Goal: Task Accomplishment & Management: Manage account settings

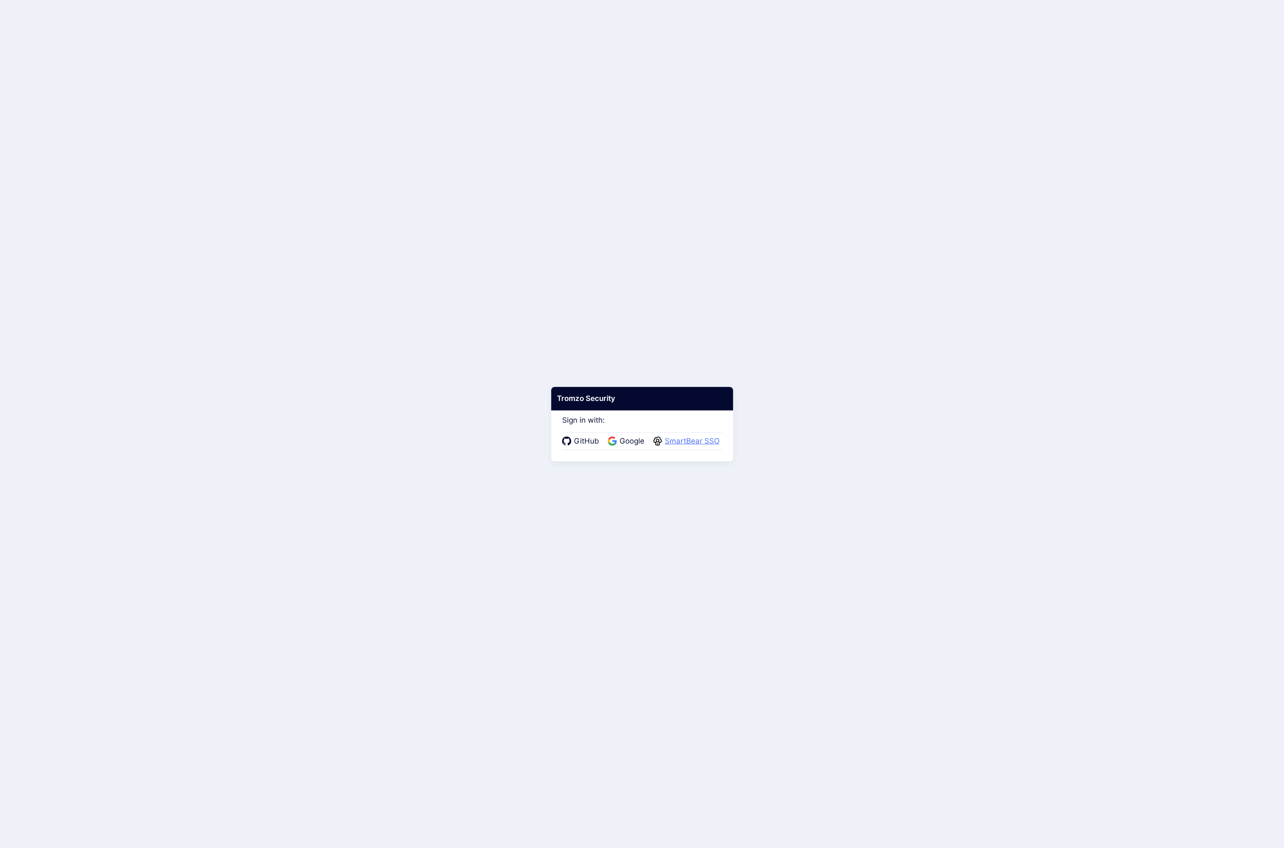
click at [680, 446] on span "SmartBear SSO" at bounding box center [692, 441] width 60 height 11
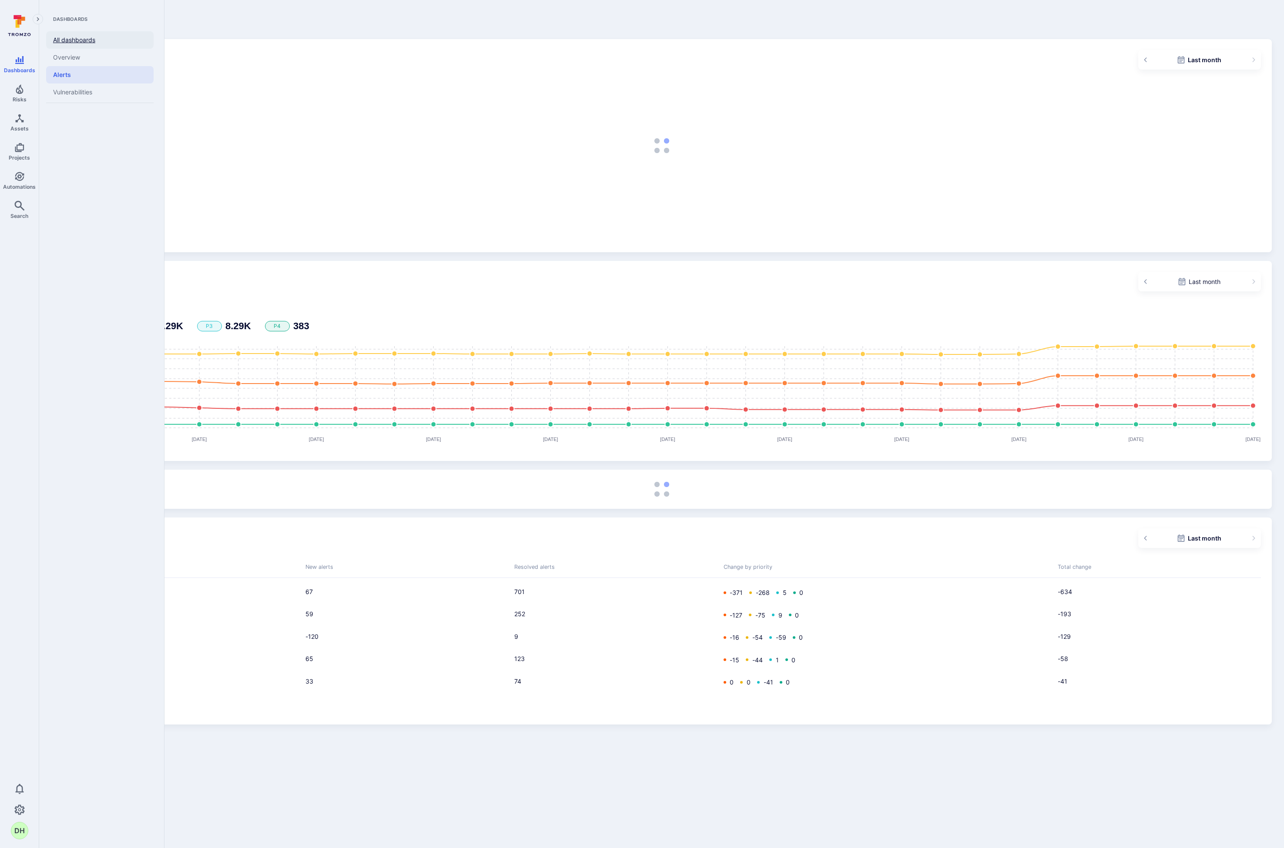
click at [86, 43] on link "All dashboards" at bounding box center [99, 39] width 107 height 17
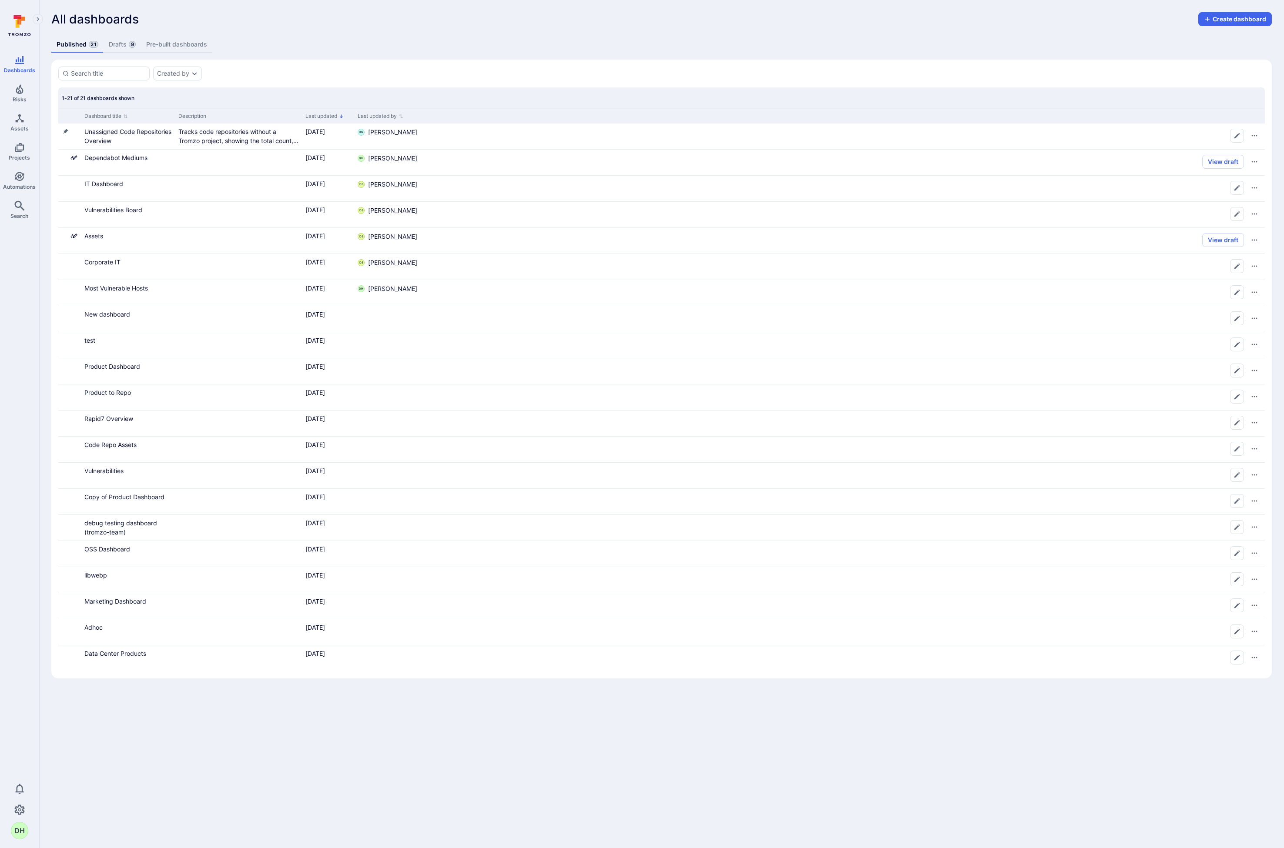
click at [131, 43] on span "9" at bounding box center [132, 44] width 7 height 7
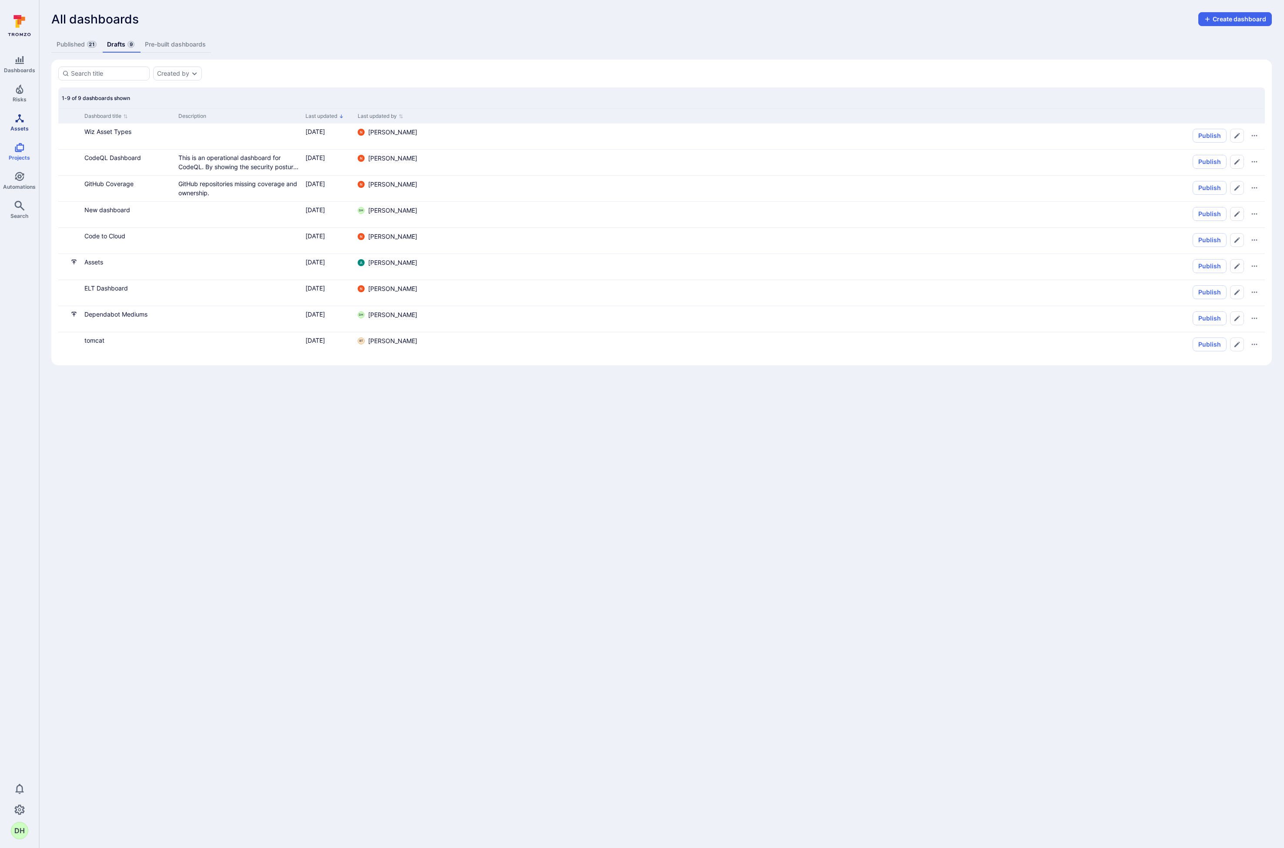
click at [17, 120] on icon "Assets" at bounding box center [19, 118] width 8 height 8
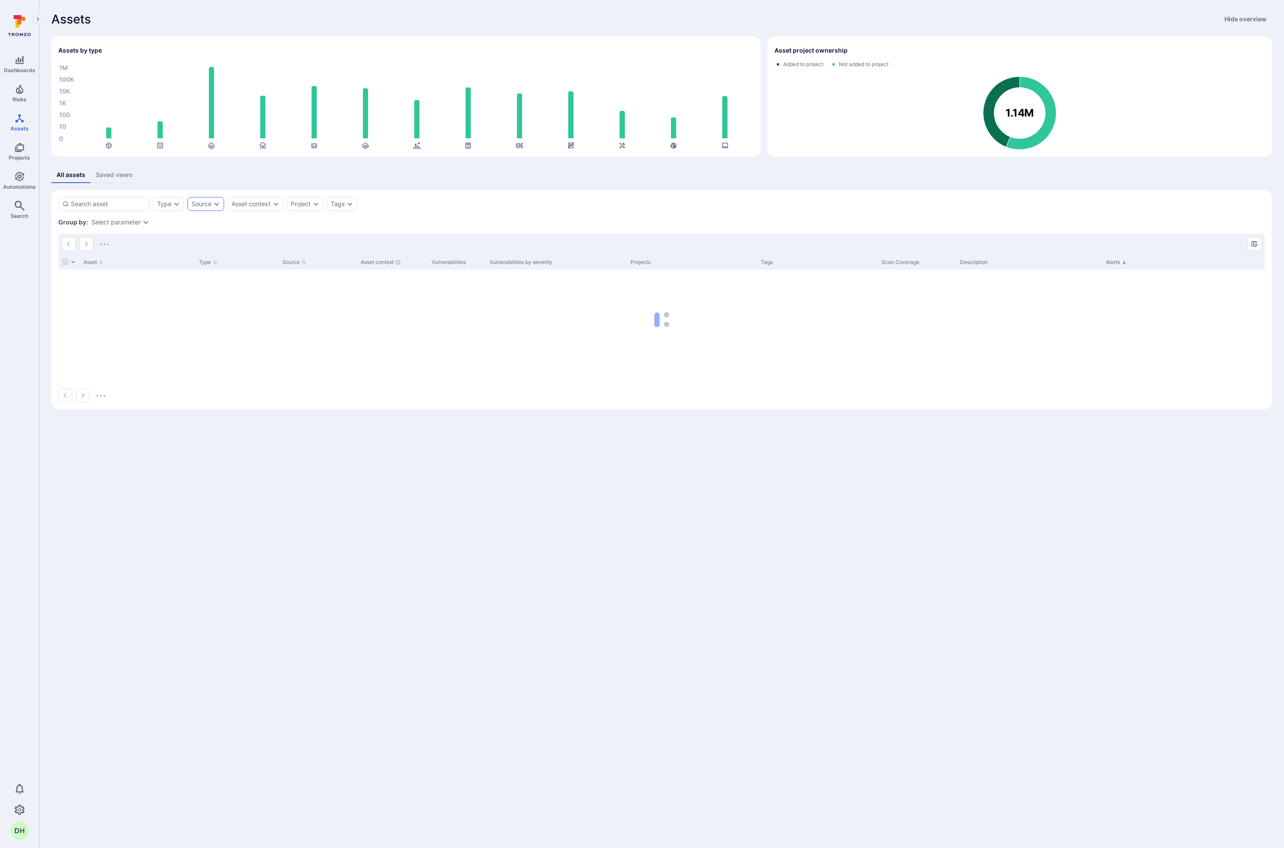
click at [221, 204] on div "Source" at bounding box center [206, 204] width 37 height 14
click at [201, 270] on li "Cobalt" at bounding box center [257, 268] width 128 height 10
click at [279, 346] on button "Apply" at bounding box center [290, 347] width 62 height 14
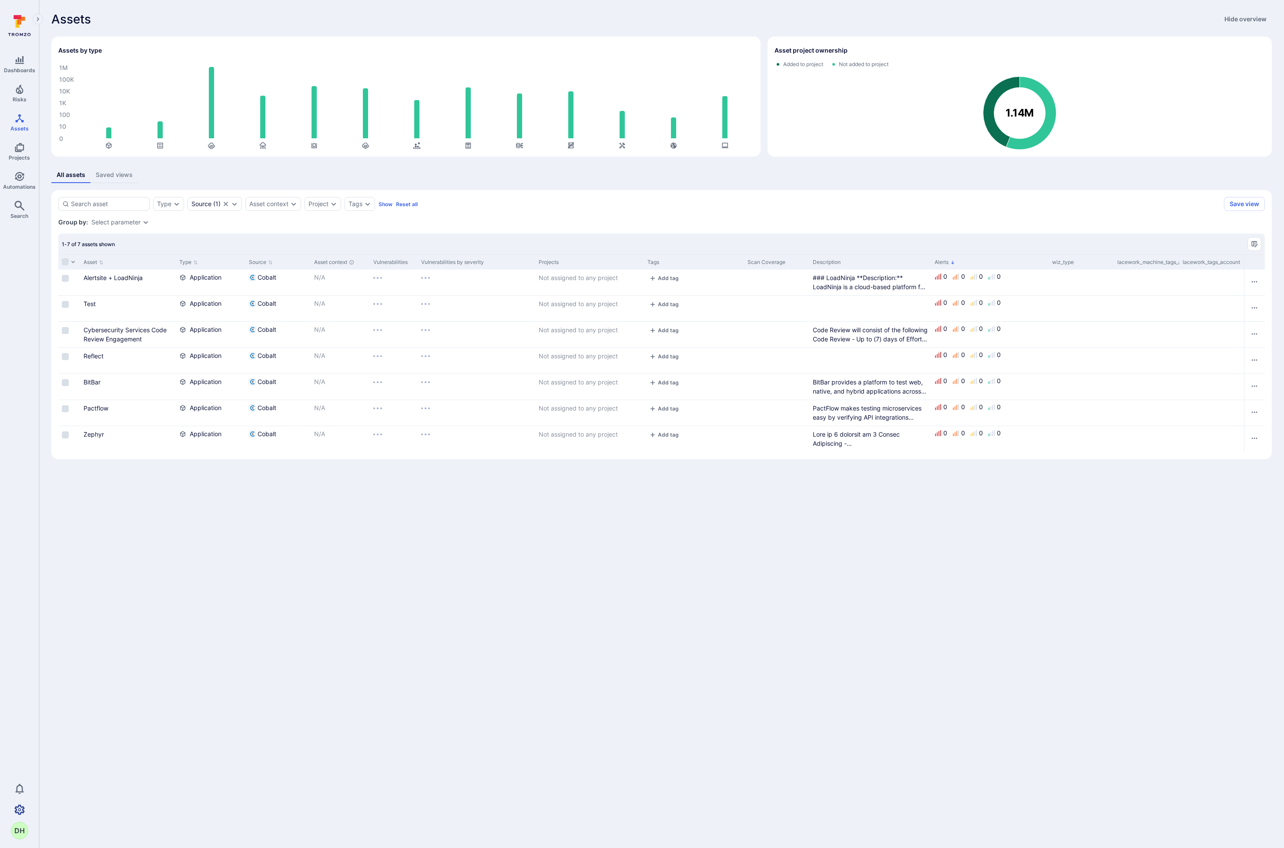
click at [20, 811] on icon "Settings" at bounding box center [19, 810] width 10 height 10
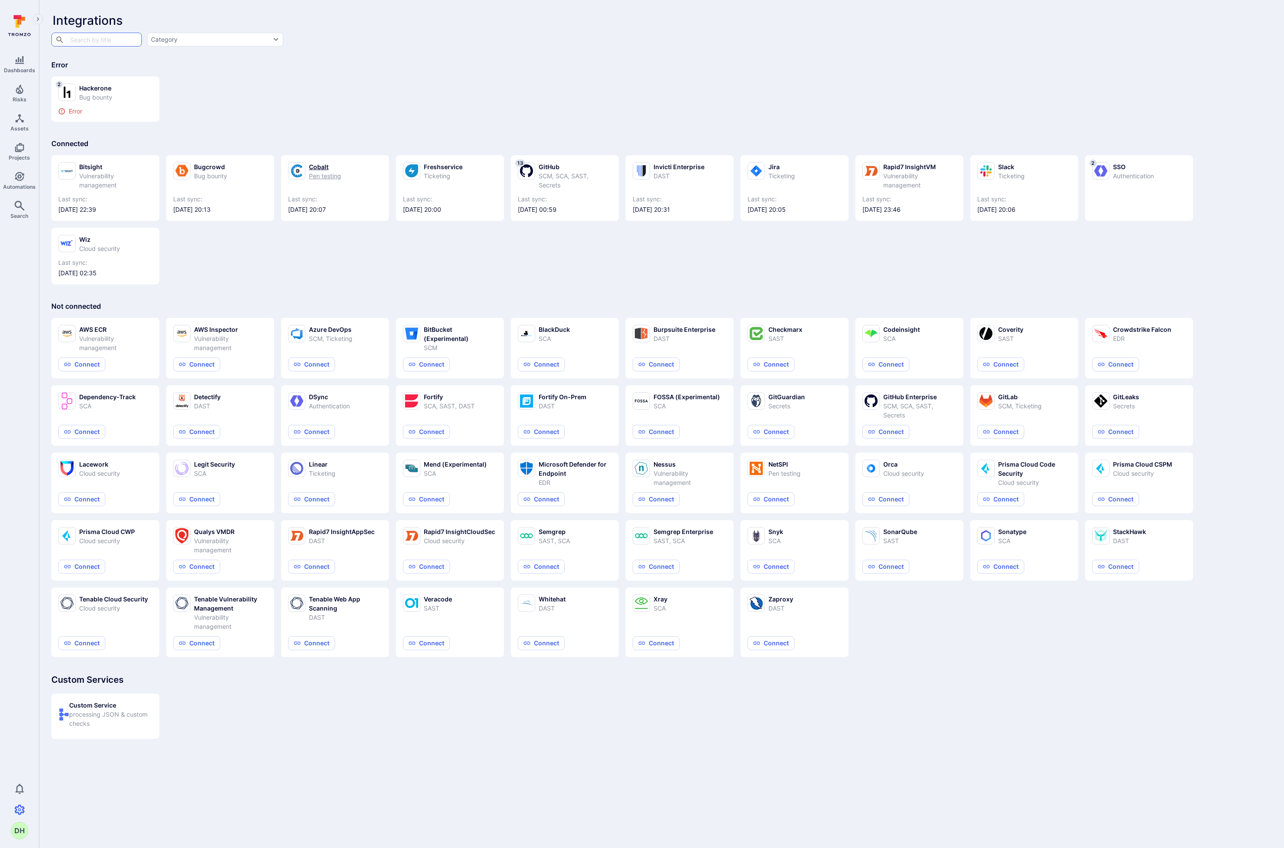
click at [338, 211] on span "2025/08/26 at 20:07" at bounding box center [335, 209] width 94 height 9
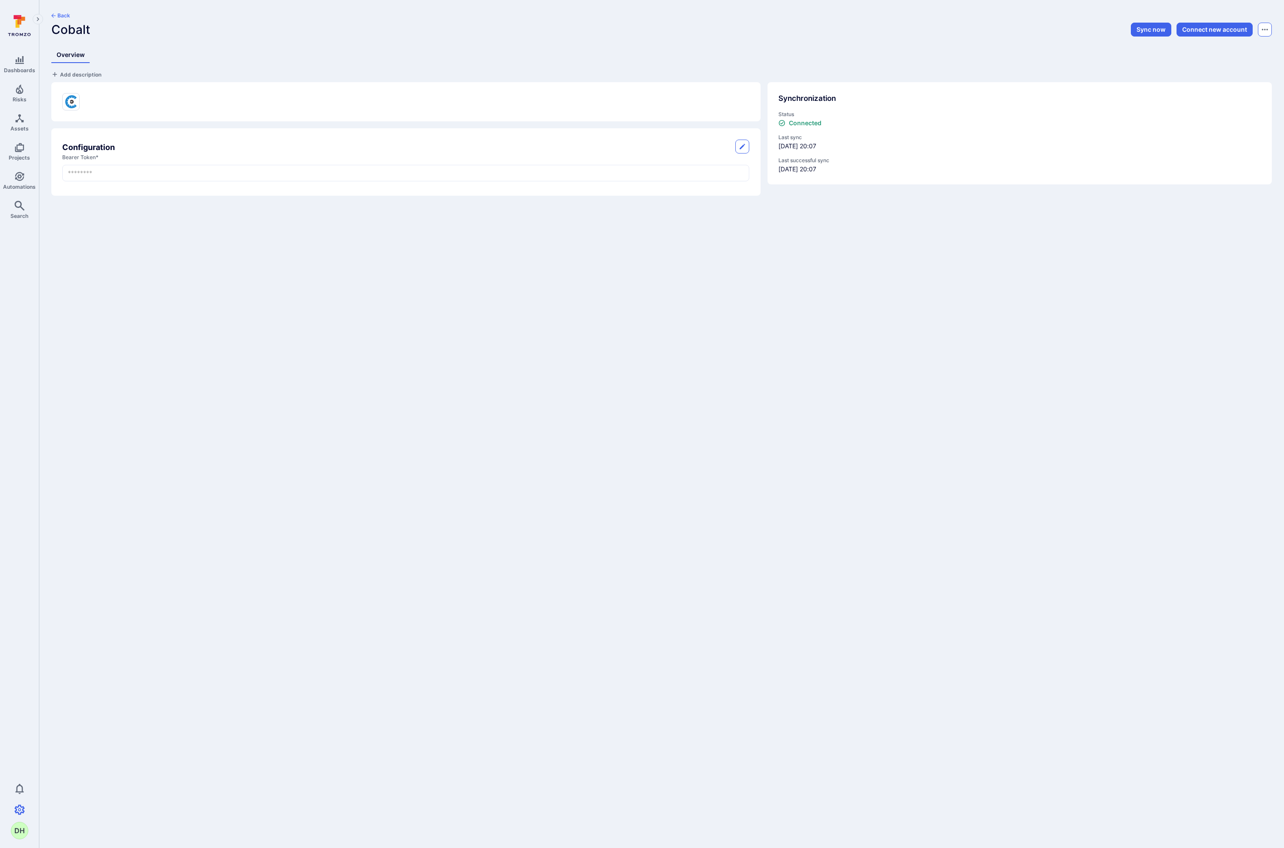
click at [1266, 32] on icon "Options menu" at bounding box center [1265, 29] width 6 height 7
click at [1211, 67] on button "Suspend" at bounding box center [1233, 65] width 61 height 9
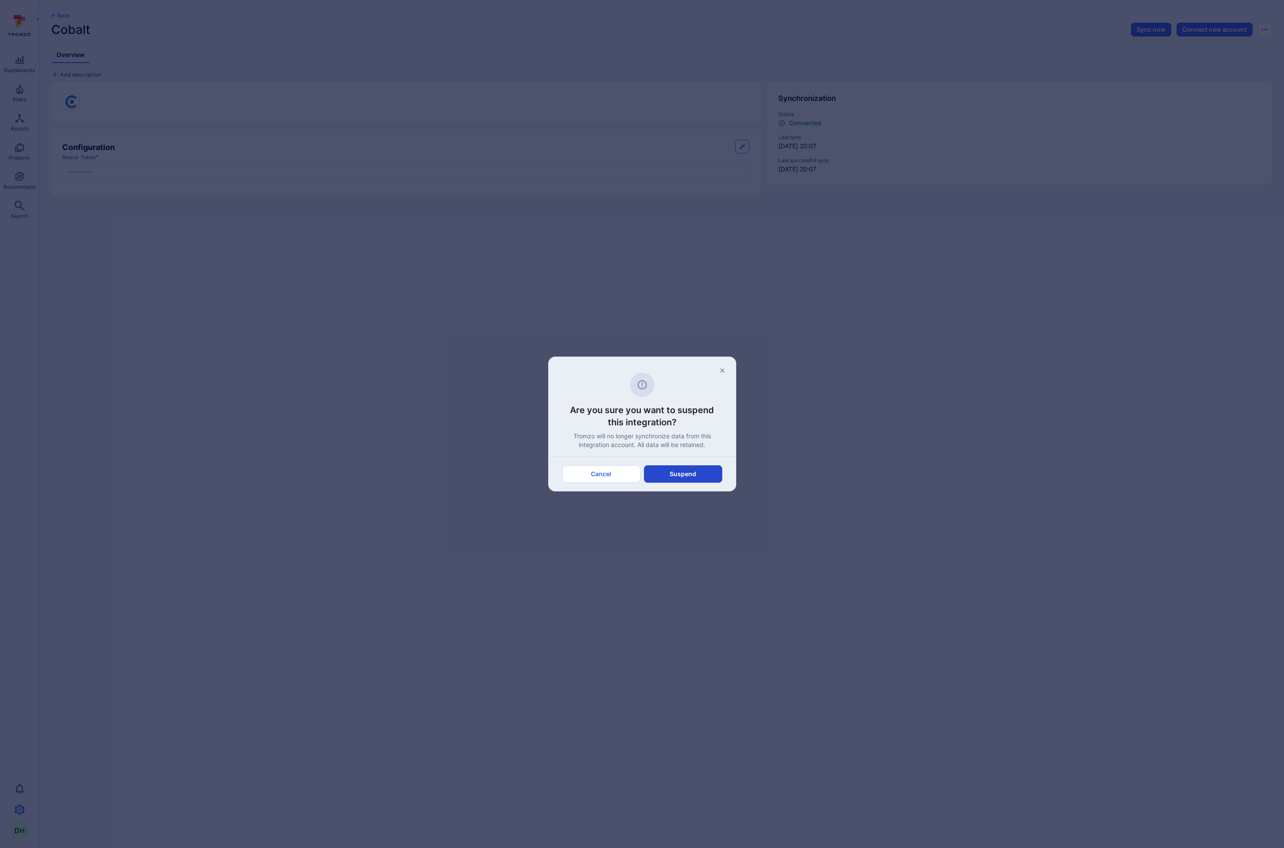
click at [676, 477] on button "Suspend" at bounding box center [683, 474] width 78 height 17
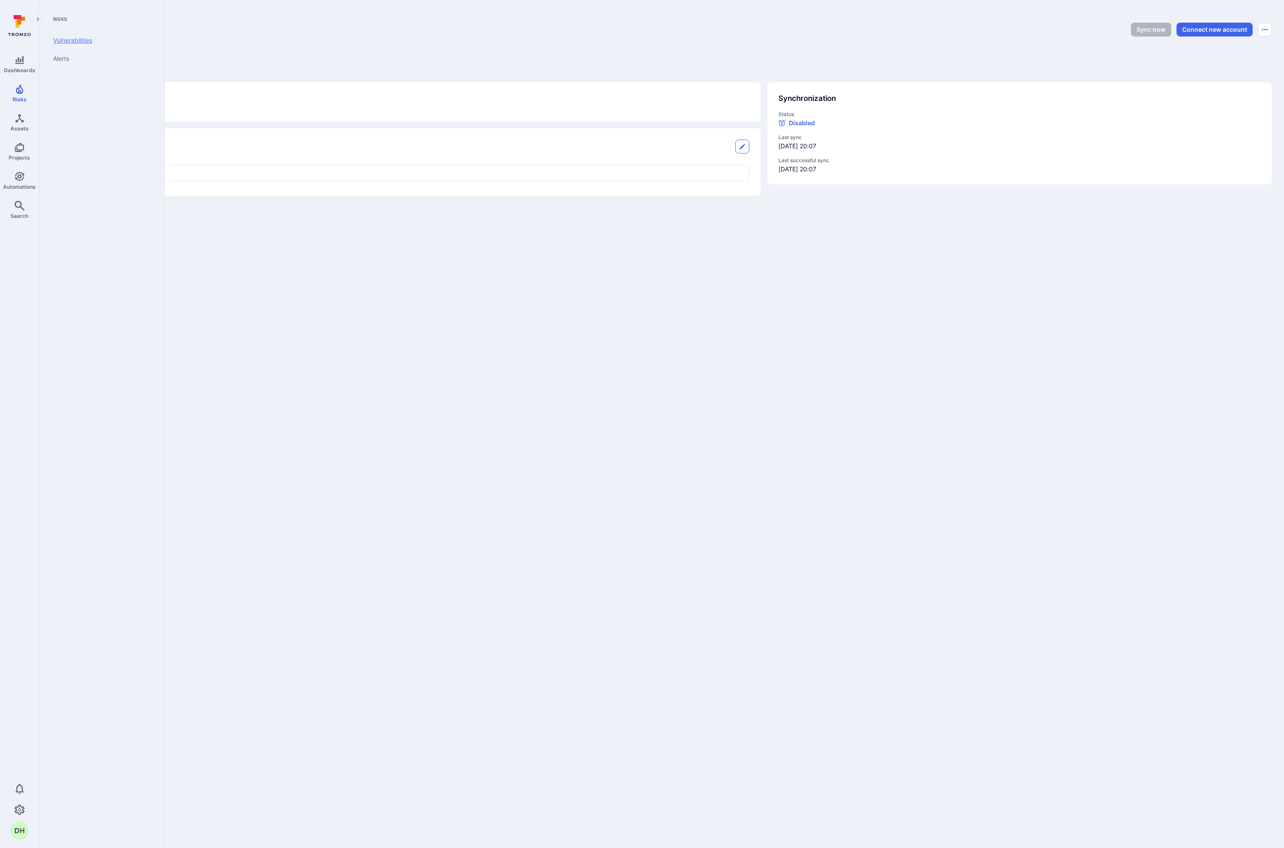
click at [74, 45] on link "Vulnerabilities" at bounding box center [99, 40] width 107 height 18
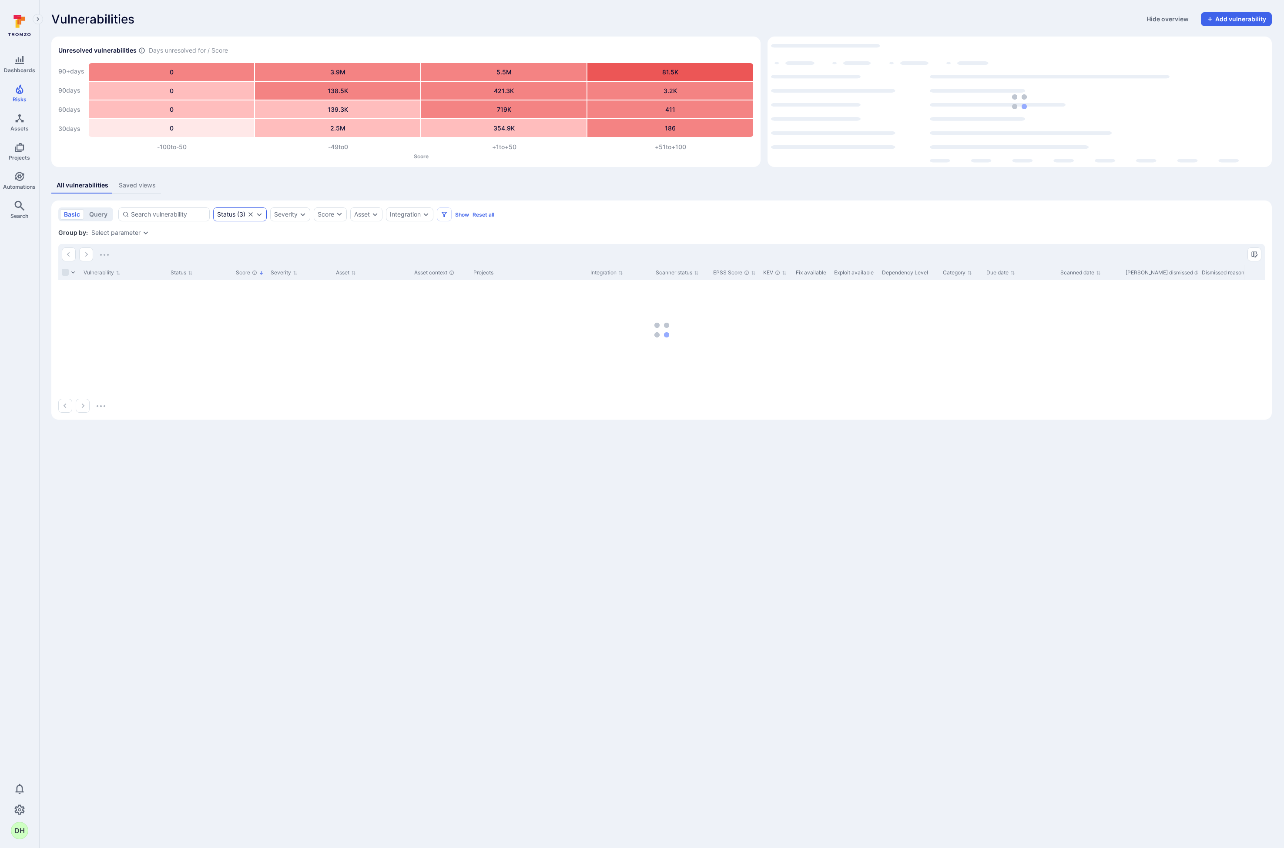
click at [263, 216] on div "Status ( 3 )" at bounding box center [240, 215] width 54 height 14
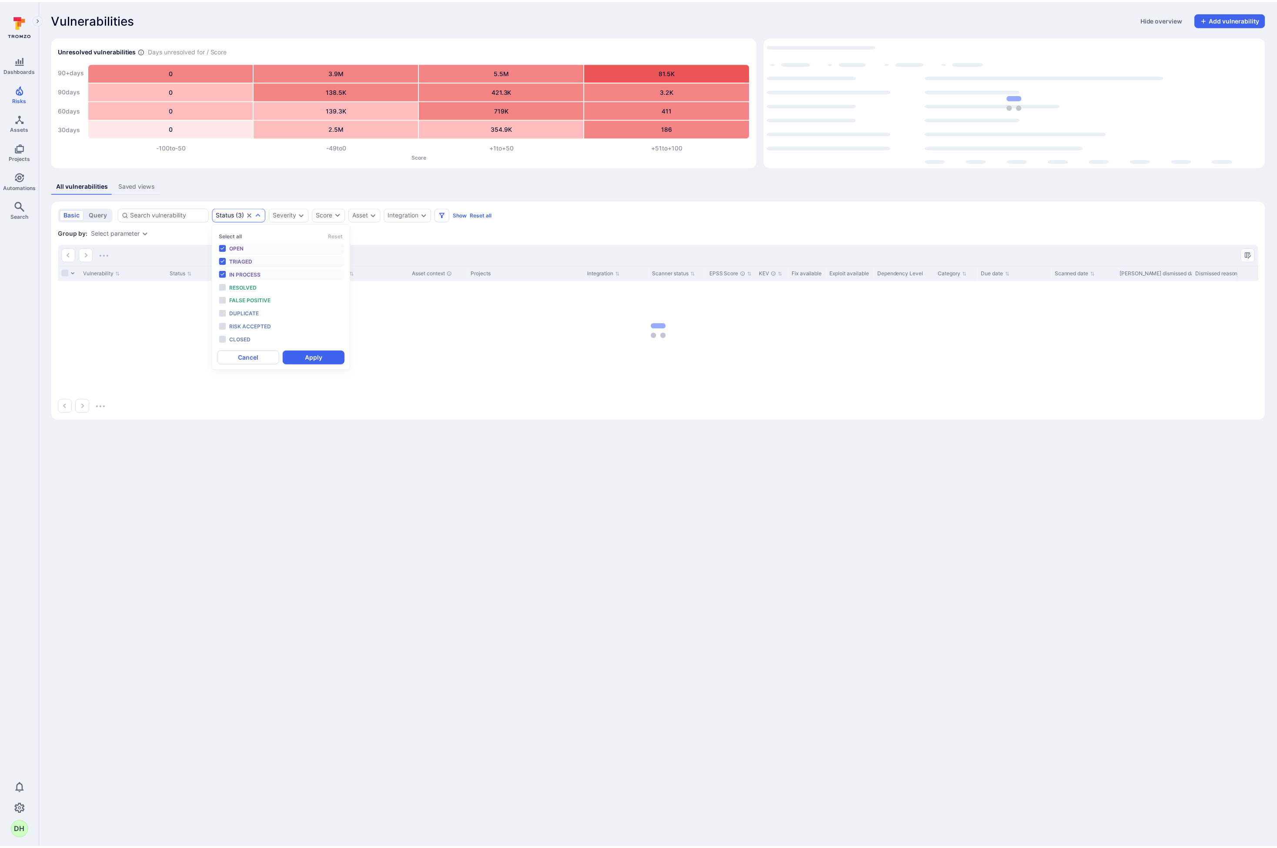
scroll to position [7, 0]
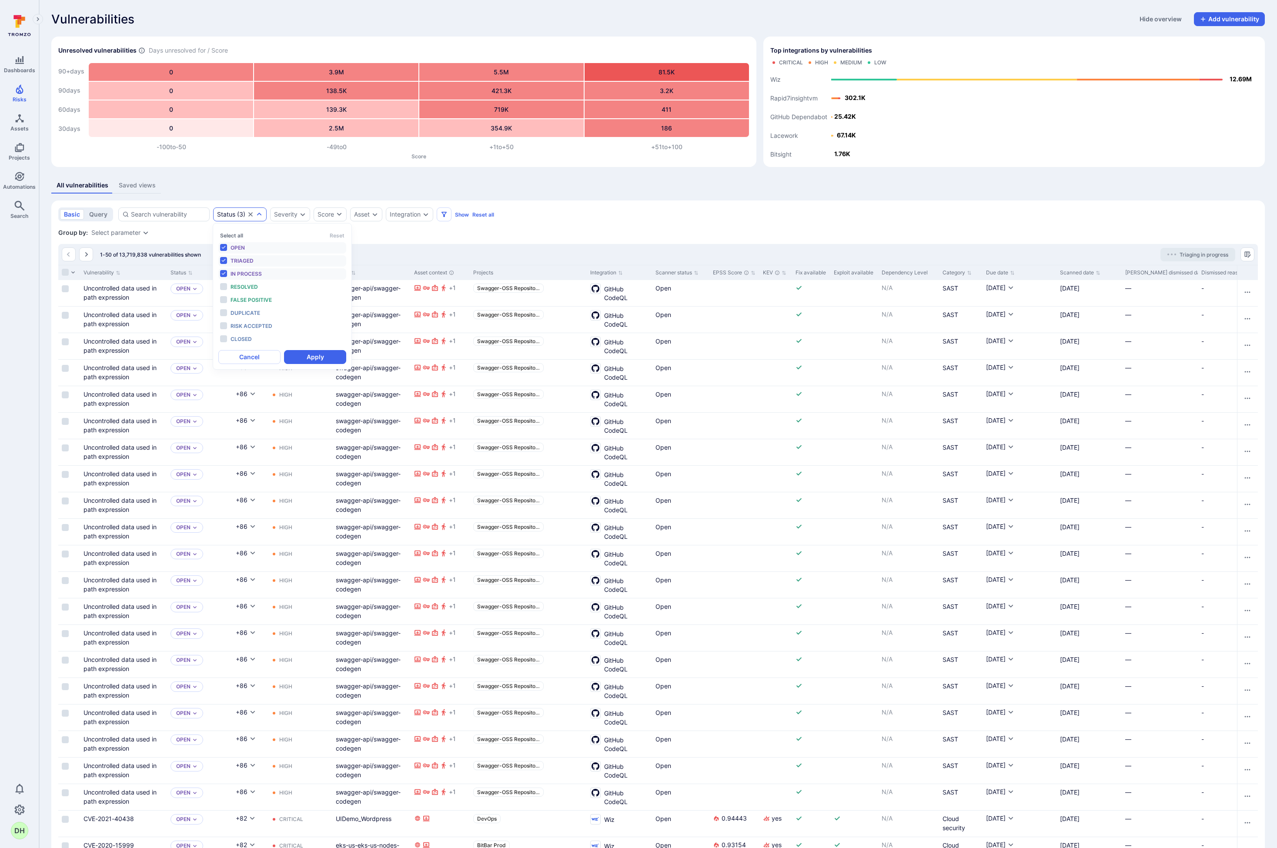
click at [263, 216] on div "Status ( 3 )" at bounding box center [240, 215] width 54 height 14
click at [669, 220] on div "basic query Status ( 3 ) Severity Score Asset Integration Show Reset all" at bounding box center [658, 215] width 1200 height 14
click at [423, 218] on icon "Expand dropdown" at bounding box center [425, 214] width 7 height 7
click at [639, 214] on div "basic query Status ( 3 ) Severity Score Asset Integration Show Reset all" at bounding box center [658, 215] width 1200 height 14
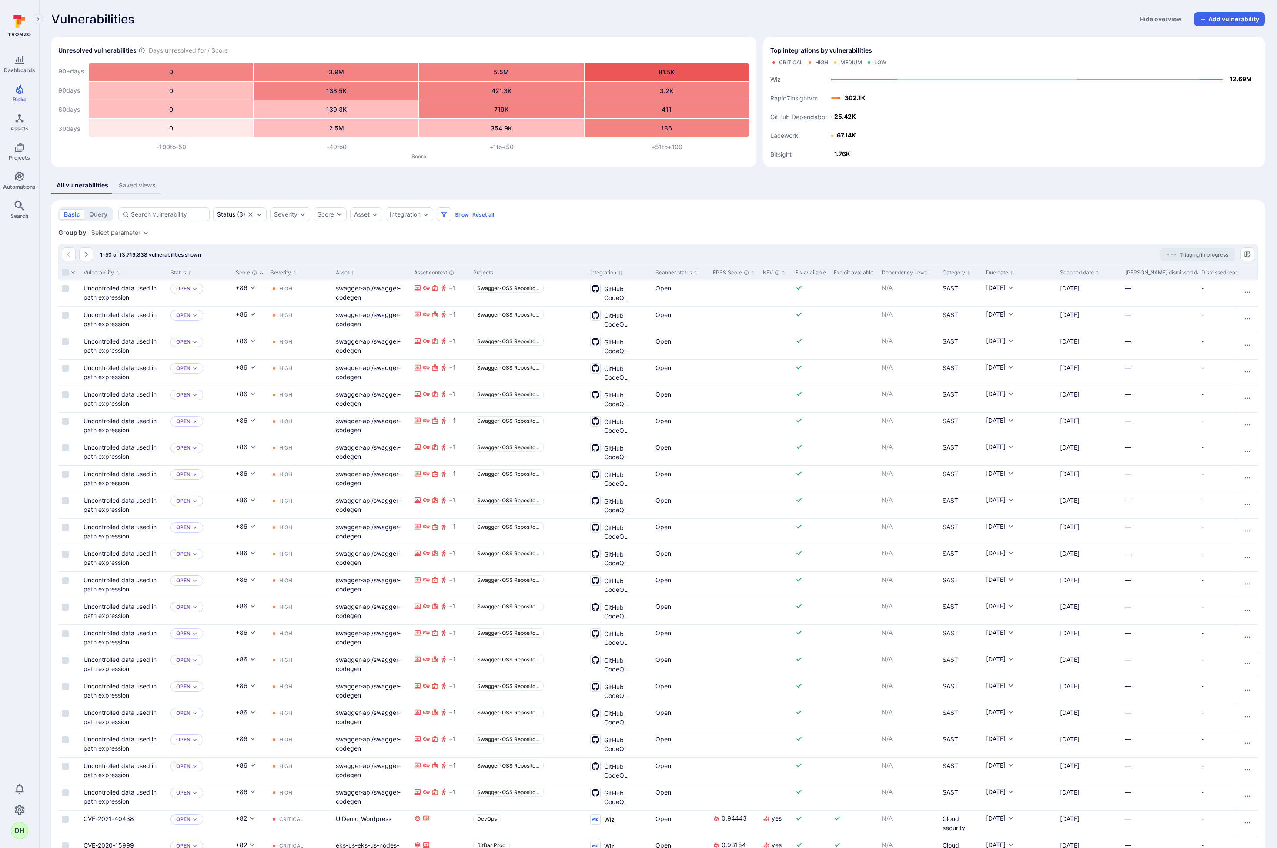
click at [889, 193] on div "All vulnerabilities Saved views" at bounding box center [658, 186] width 1214 height 16
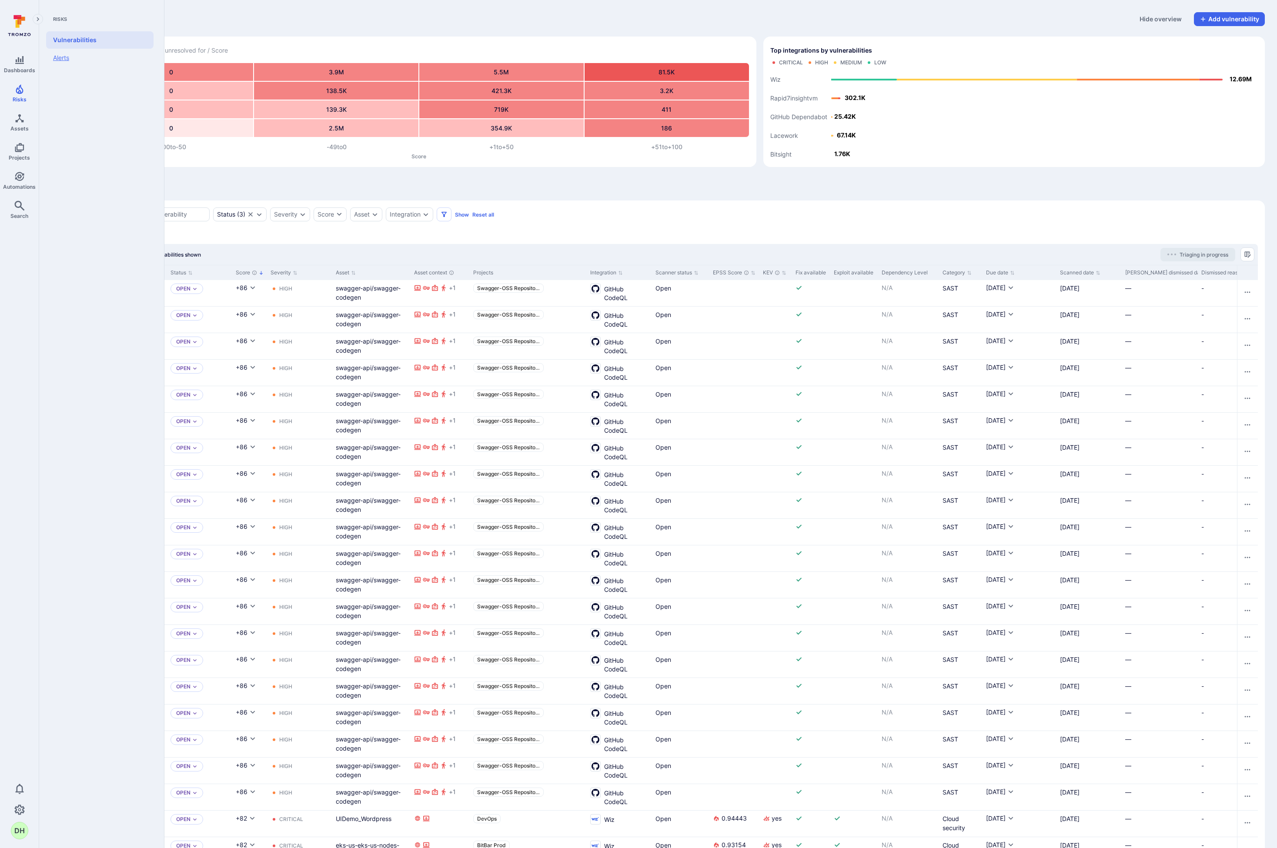
click at [74, 57] on link "Alerts" at bounding box center [99, 58] width 107 height 18
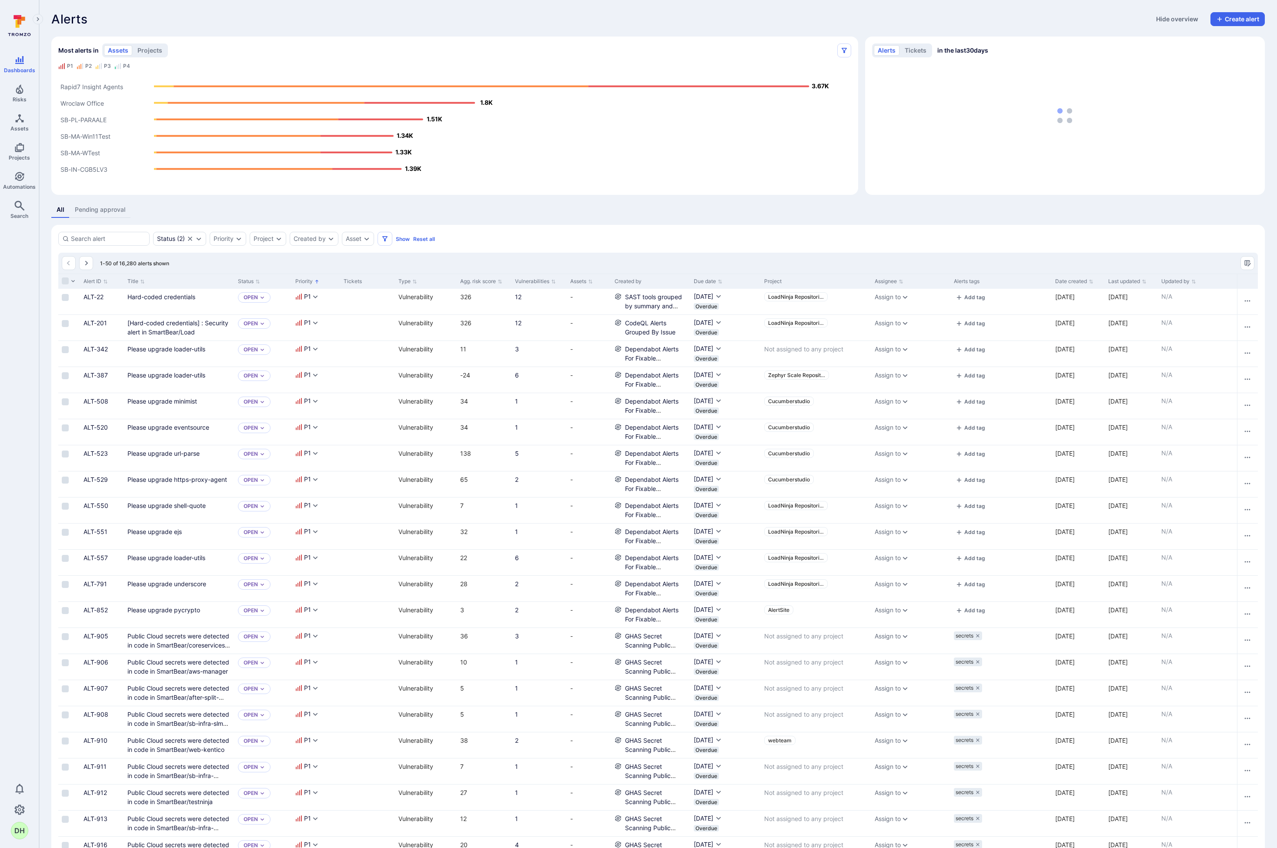
click at [112, 212] on link "Pending approval" at bounding box center [100, 210] width 61 height 16
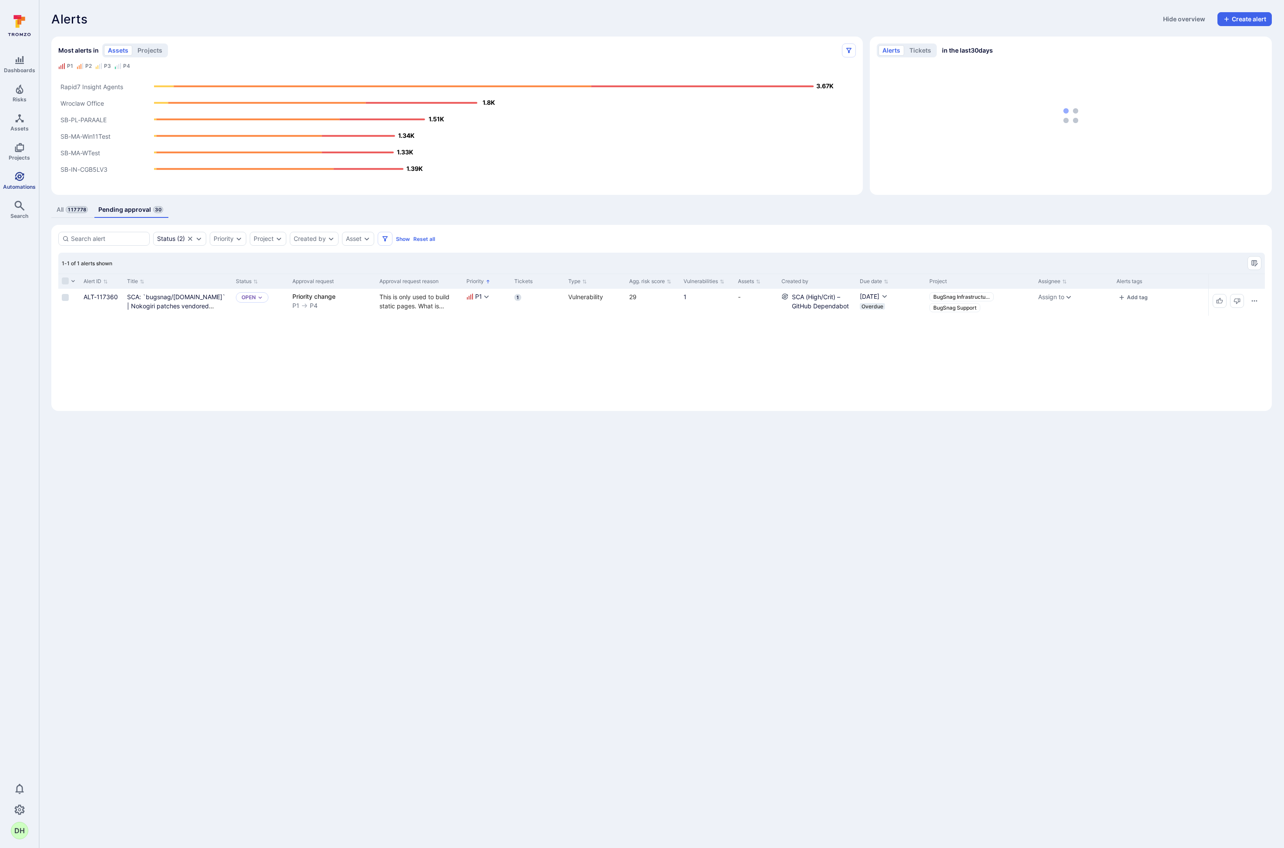
click at [18, 178] on icon "Automations" at bounding box center [19, 176] width 9 height 9
